Goal: Information Seeking & Learning: Find specific fact

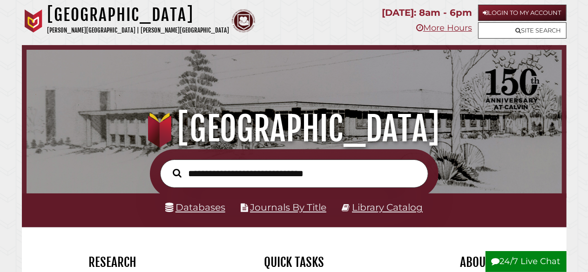
scroll to position [177, 530]
click at [492, 10] on link "Login to My Account" at bounding box center [522, 13] width 88 height 16
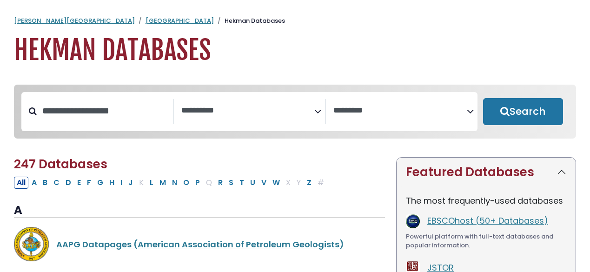
select select "Database Subject Filter"
select select "Database Vendors Filter"
click at [94, 117] on input "Search database by title or keyword" at bounding box center [105, 110] width 136 height 15
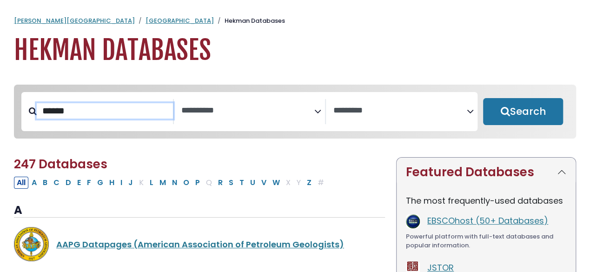
type input "******"
click at [483, 98] on button "Search" at bounding box center [523, 111] width 80 height 27
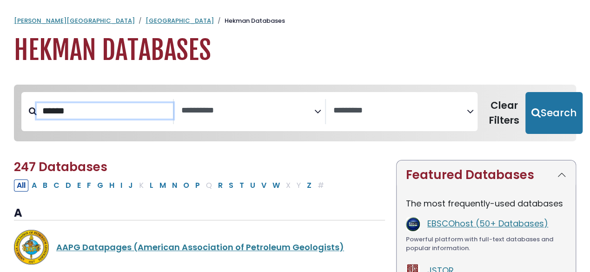
select select "Database Subject Filter"
select select "Database Vendors Filter"
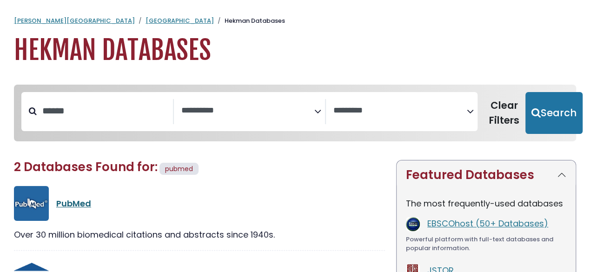
click at [76, 206] on link "PubMed" at bounding box center [73, 204] width 35 height 12
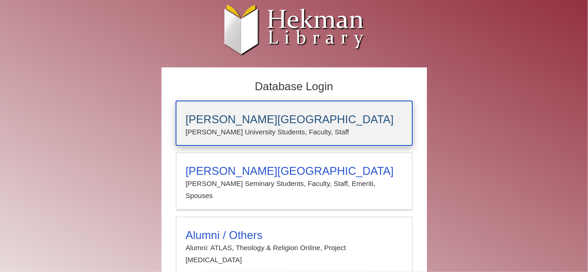
click at [321, 116] on h3 "Calvin University" at bounding box center [294, 119] width 217 height 13
